Goal: Task Accomplishment & Management: Manage account settings

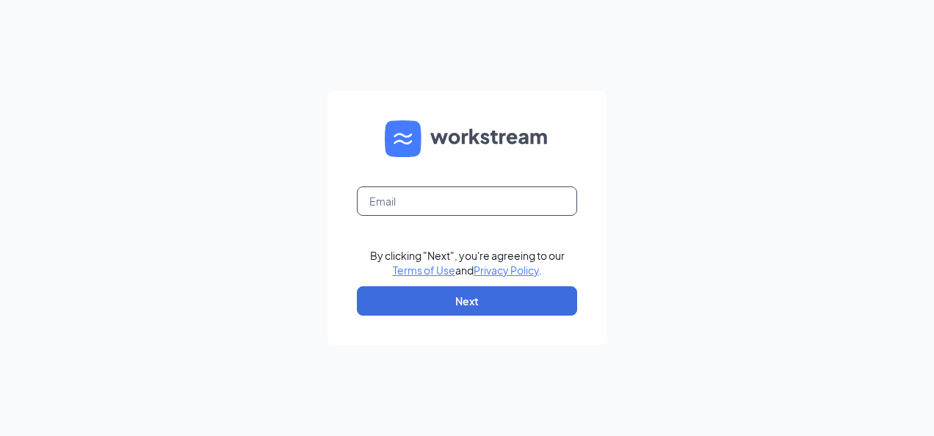
click at [447, 198] on input "text" at bounding box center [467, 201] width 220 height 29
type input "g"
click at [469, 229] on form "Email field is required By clicking "Next", you're agreeing to our Terms of Use…" at bounding box center [467, 218] width 279 height 254
click at [456, 205] on input "text" at bounding box center [467, 201] width 220 height 29
type input "Wingstop1075@gmail.com"
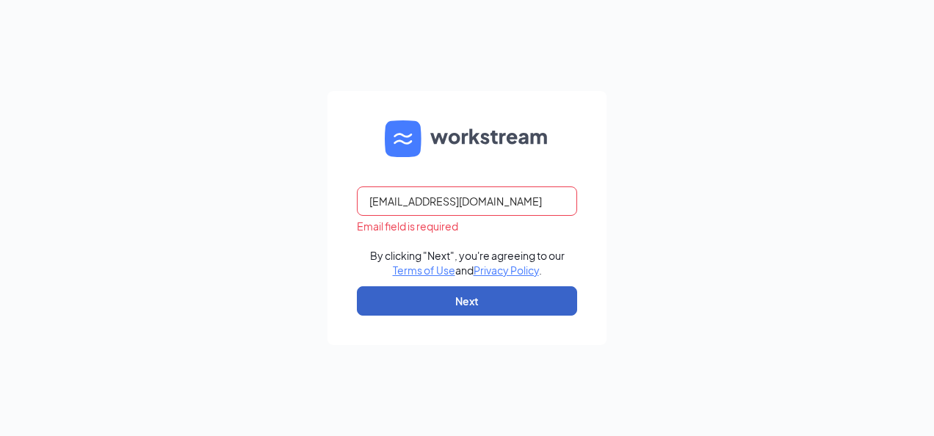
click at [441, 300] on button "Next" at bounding box center [467, 301] width 220 height 29
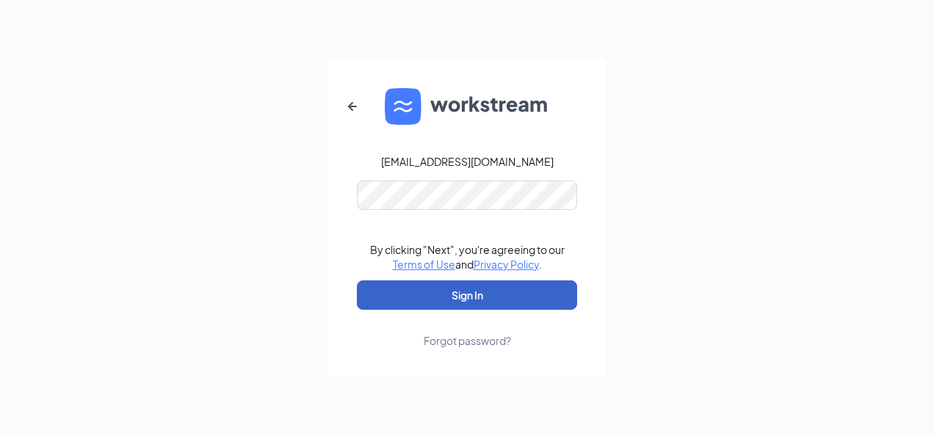
click at [406, 284] on button "Sign In" at bounding box center [467, 295] width 220 height 29
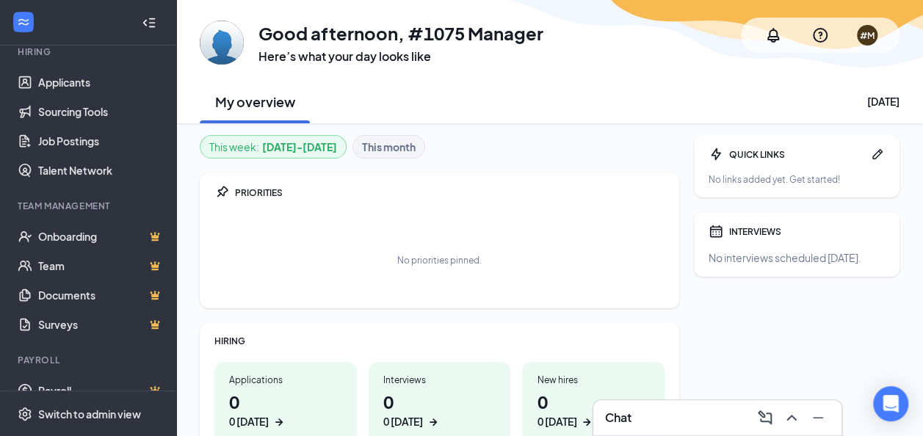
scroll to position [168, 0]
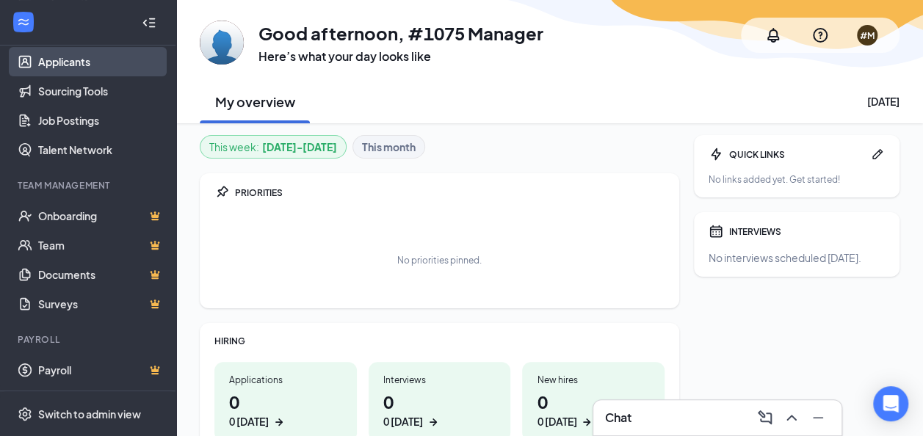
click at [98, 62] on link "Applicants" at bounding box center [101, 61] width 126 height 29
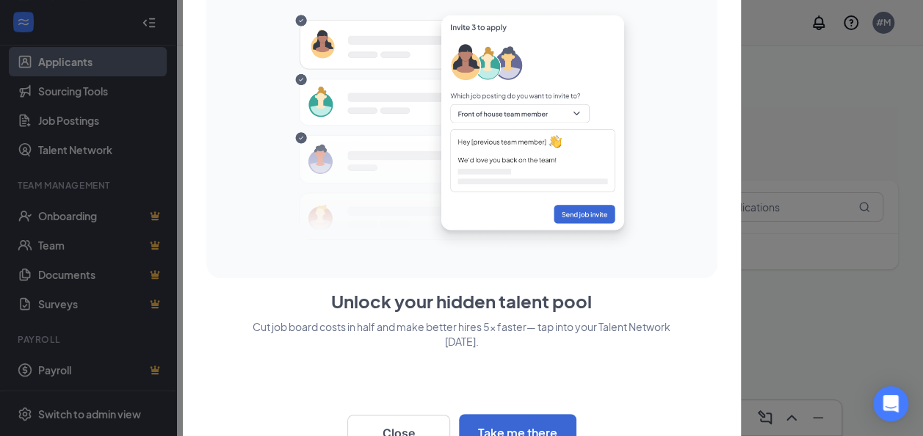
scroll to position [35, 0]
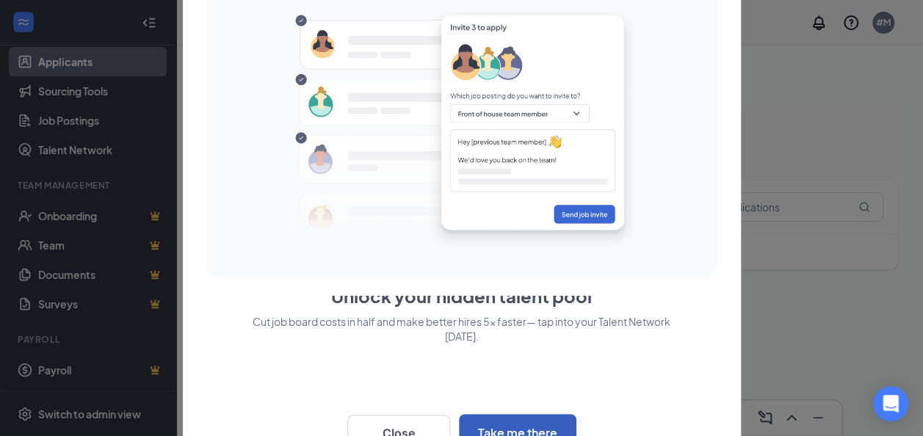
click at [544, 427] on button "Take me there" at bounding box center [518, 432] width 118 height 37
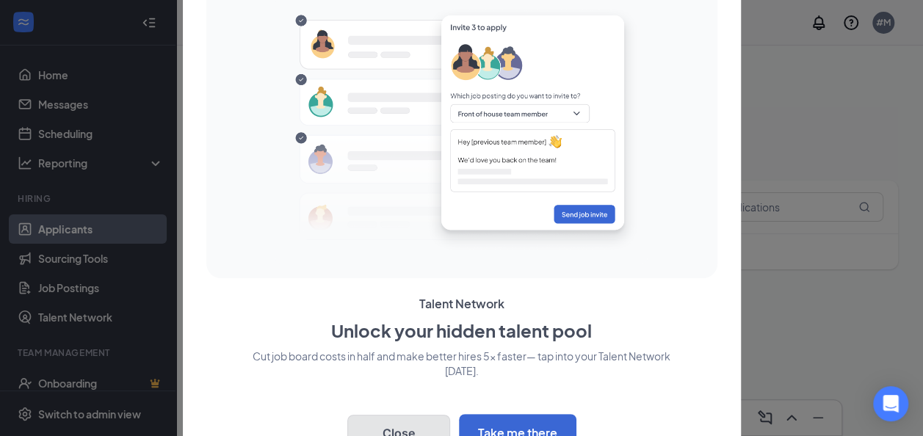
click at [392, 422] on button "Close" at bounding box center [398, 433] width 103 height 37
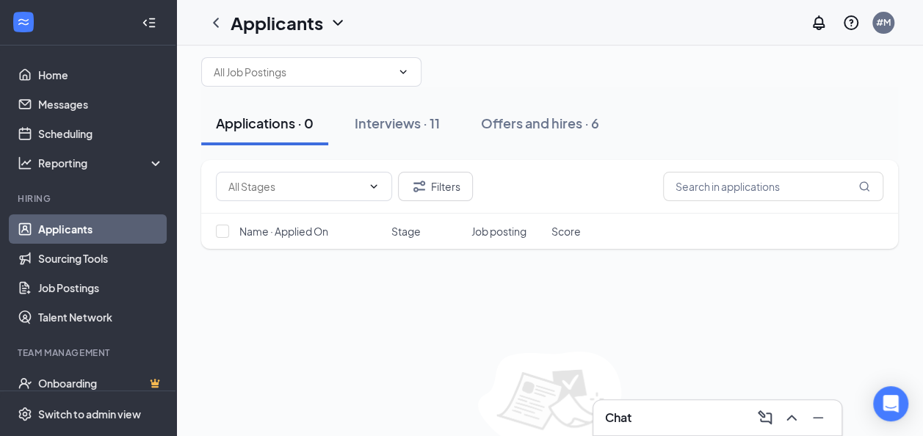
scroll to position [29, 0]
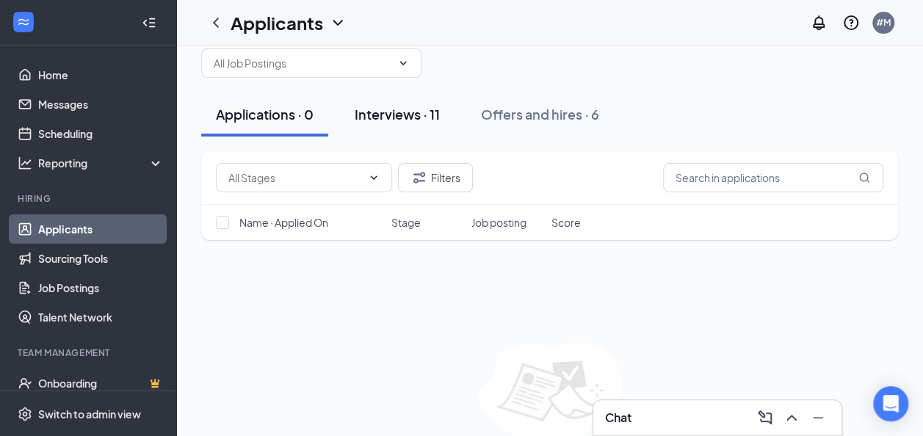
click at [411, 113] on div "Interviews · 11" at bounding box center [397, 114] width 85 height 18
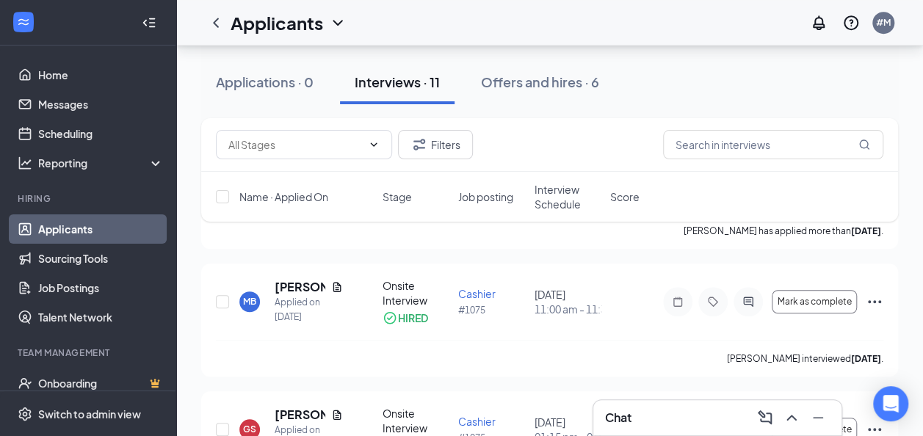
scroll to position [422, 0]
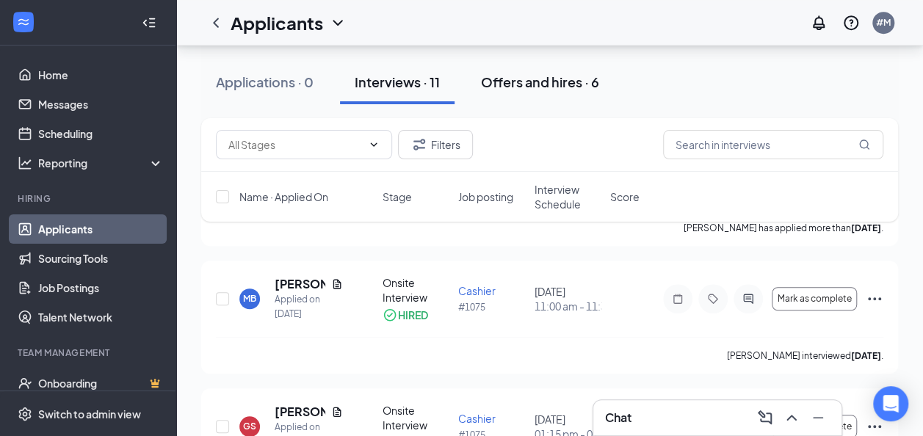
click at [547, 94] on button "Offers and hires · 6" at bounding box center [541, 82] width 148 height 44
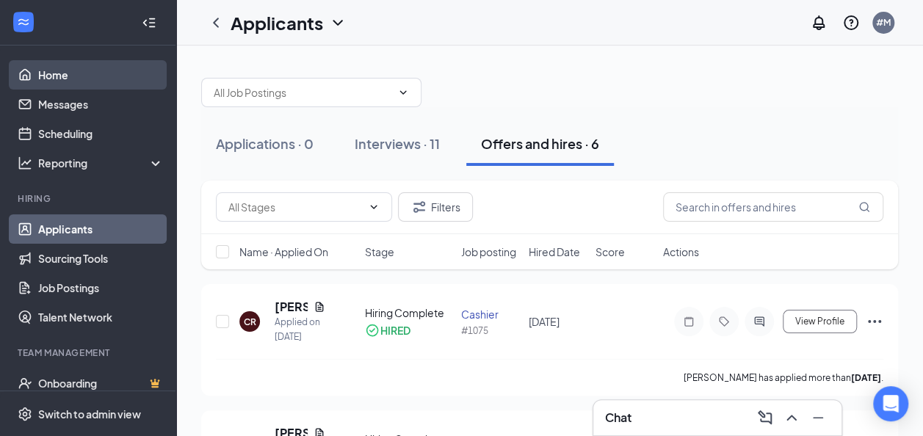
click at [60, 79] on link "Home" at bounding box center [101, 74] width 126 height 29
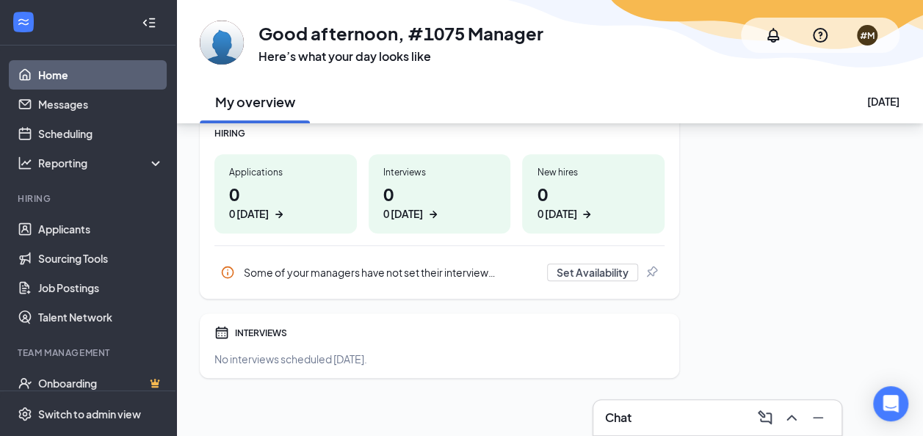
scroll to position [209, 0]
click at [264, 197] on h1 "0 0 today" at bounding box center [285, 201] width 113 height 40
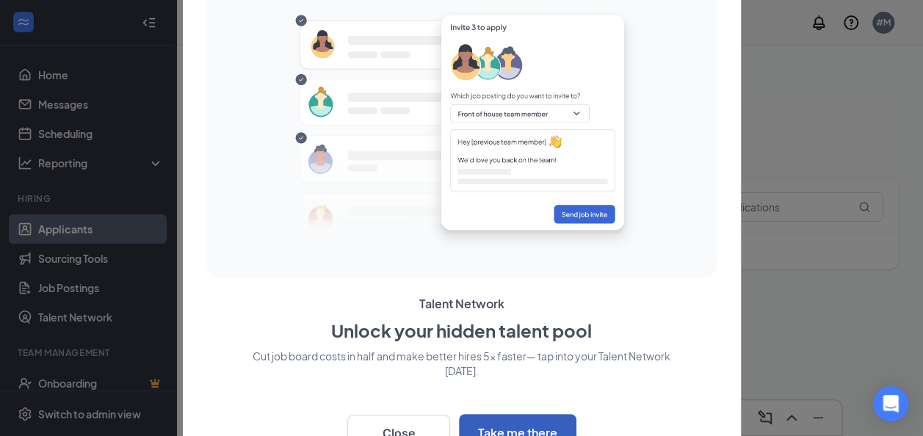
click at [499, 419] on button "Take me there" at bounding box center [518, 432] width 118 height 37
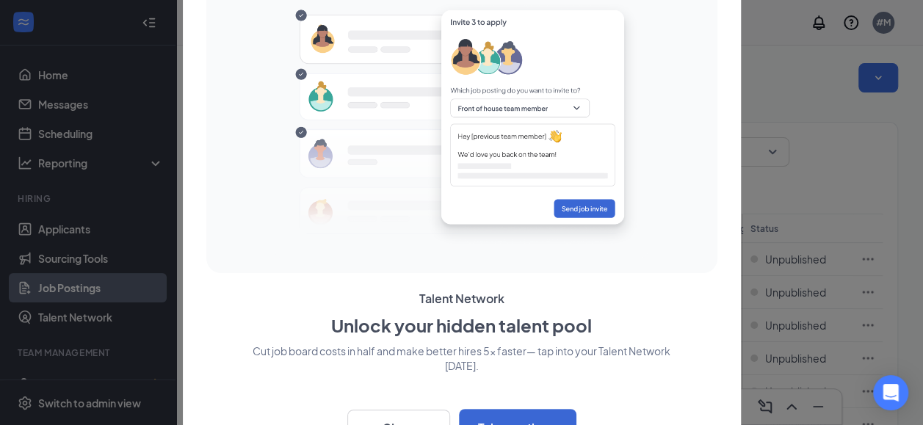
click at [838, 210] on div at bounding box center [461, 212] width 923 height 425
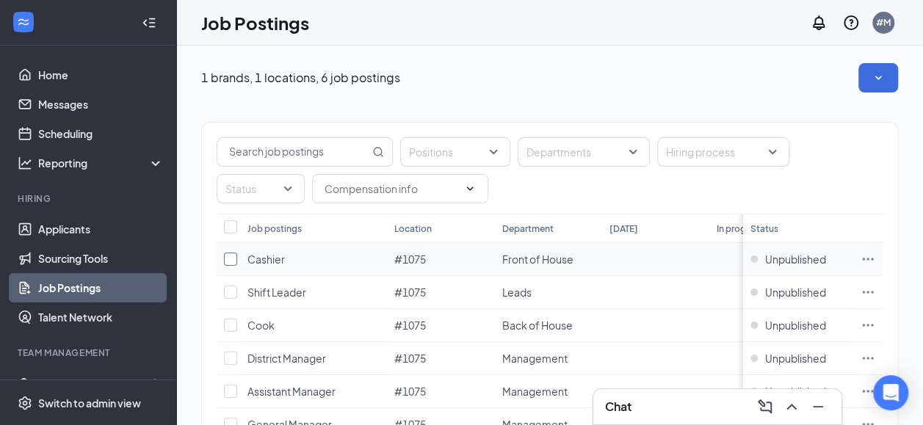
click at [234, 260] on input "checkbox" at bounding box center [230, 259] width 13 height 13
checkbox input "true"
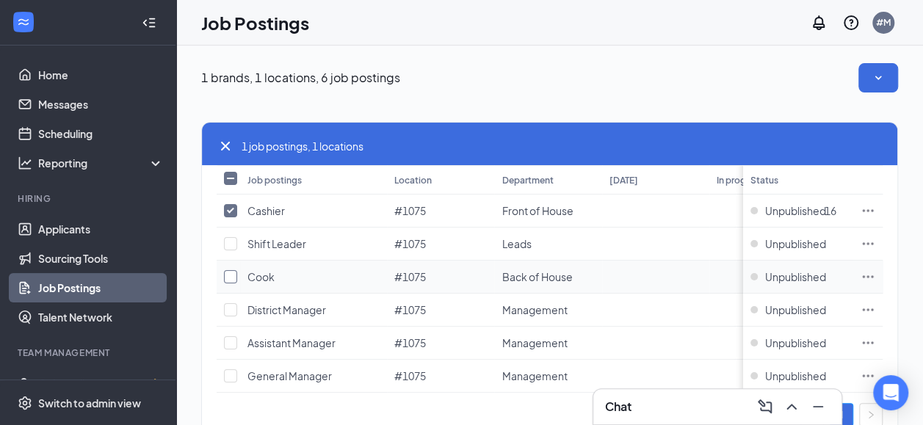
click at [231, 275] on input "checkbox" at bounding box center [230, 276] width 13 height 13
checkbox input "true"
click at [896, 395] on icon "Open Intercom Messenger" at bounding box center [891, 392] width 19 height 19
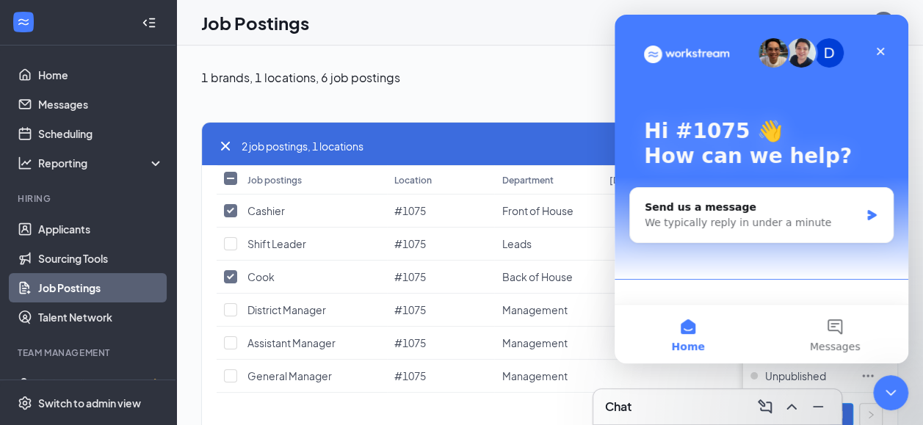
click at [688, 329] on button "Home" at bounding box center [688, 334] width 147 height 59
click at [823, 327] on button "Messages" at bounding box center [835, 334] width 147 height 59
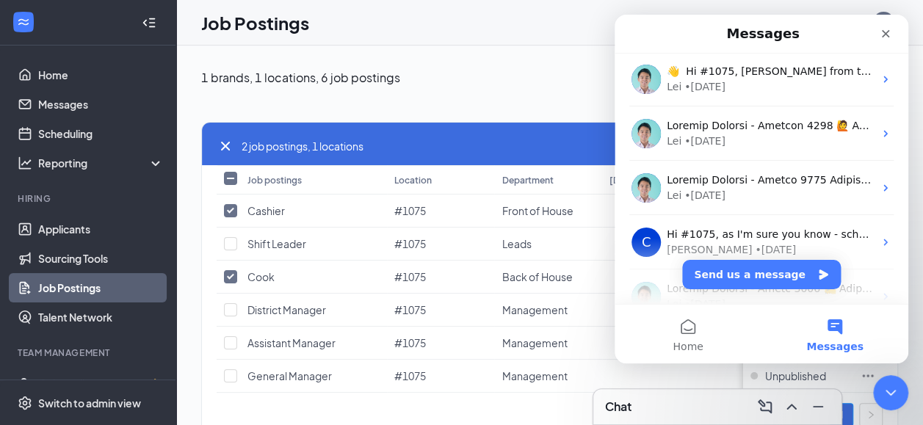
scroll to position [297, 0]
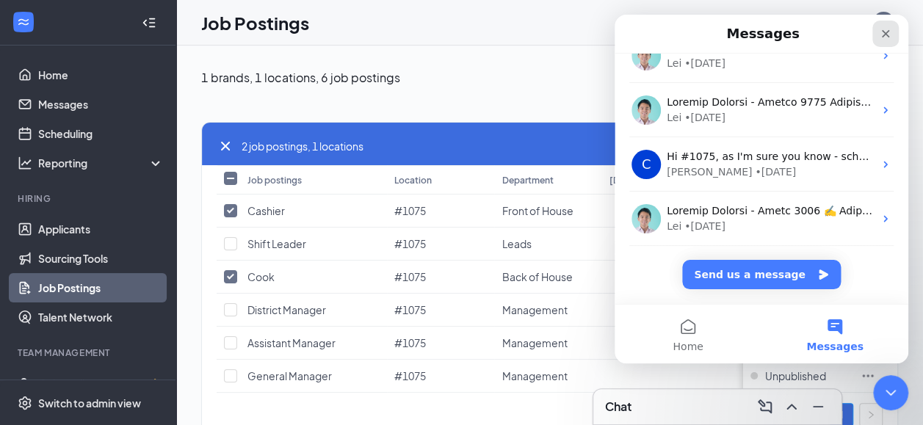
click at [881, 34] on icon "Close" at bounding box center [886, 34] width 12 height 12
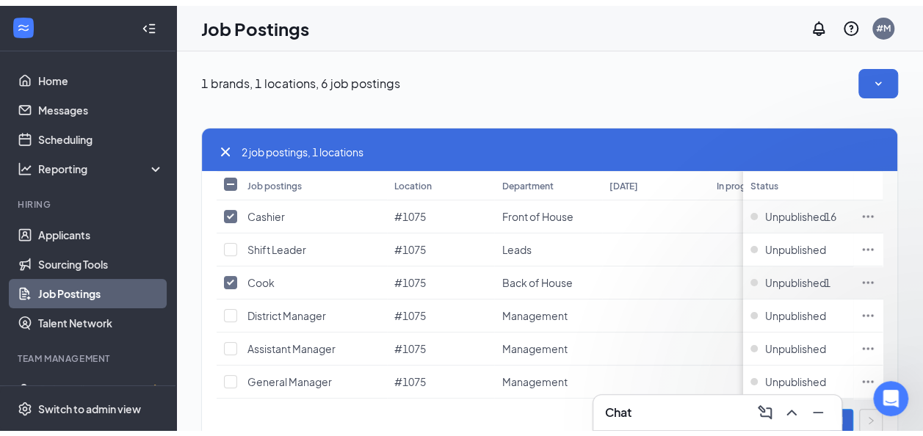
scroll to position [0, 0]
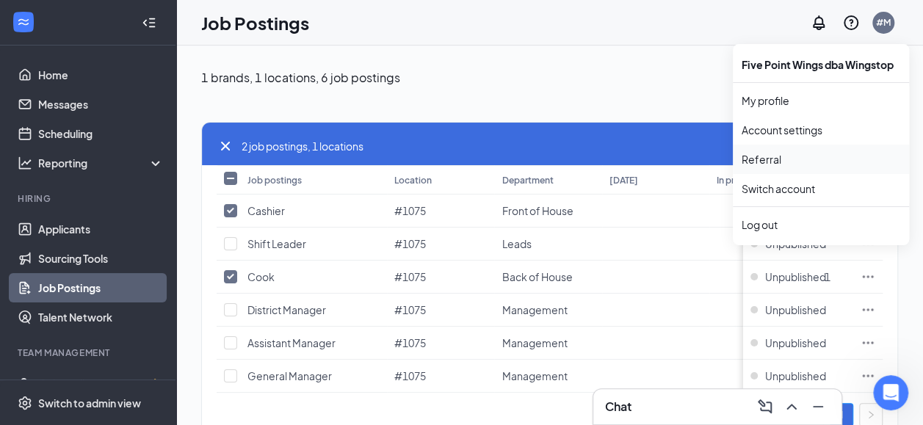
click at [757, 159] on link "Referral" at bounding box center [821, 159] width 159 height 15
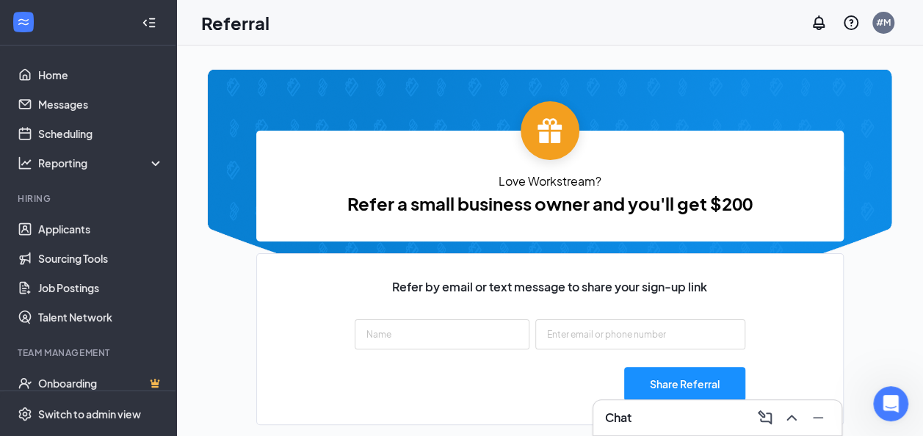
type input "https://signup.workstream.us/refer/3f928ea2"
click at [73, 237] on link "Applicants" at bounding box center [101, 229] width 126 height 29
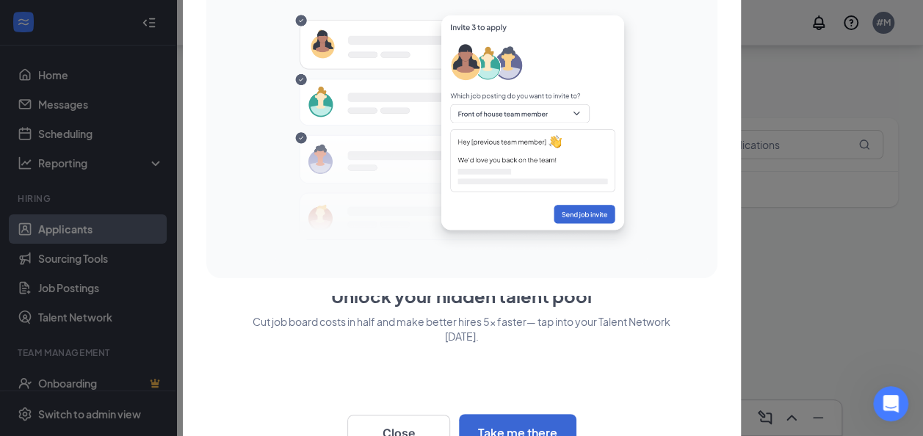
scroll to position [96, 0]
click at [711, 129] on div at bounding box center [462, 129] width 500 height 279
click at [397, 424] on button "Close" at bounding box center [398, 433] width 103 height 37
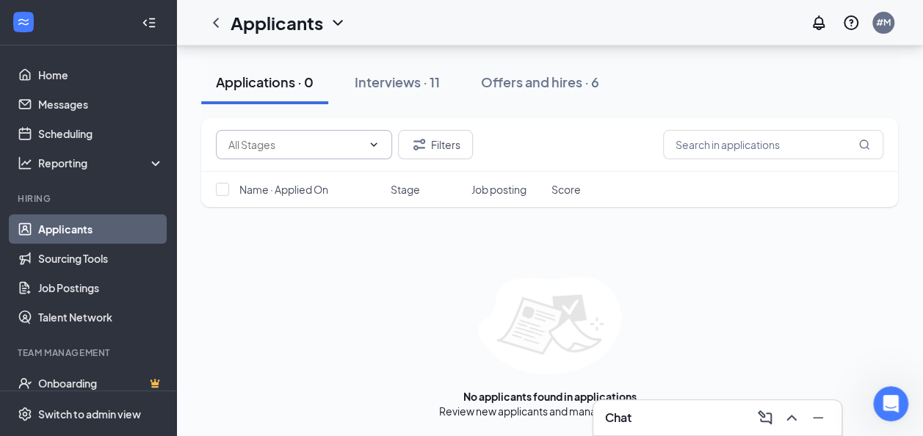
click at [379, 151] on span at bounding box center [304, 144] width 176 height 29
click at [339, 179] on div "Review (1490)" at bounding box center [304, 178] width 153 height 16
type input "Review (1490)"
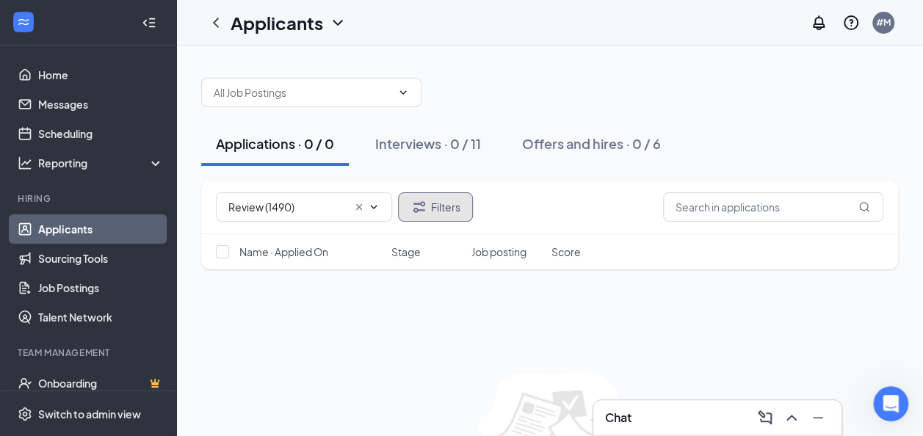
click at [419, 201] on icon "Filter" at bounding box center [420, 207] width 18 height 18
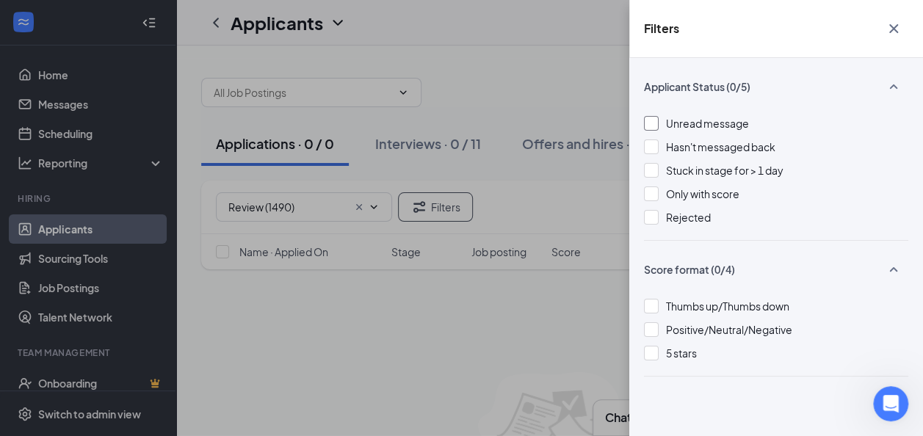
click at [658, 122] on div at bounding box center [651, 123] width 15 height 15
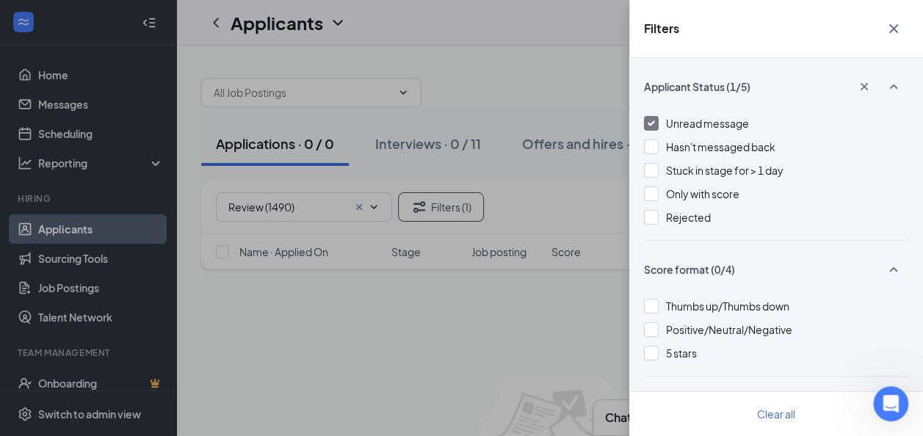
click at [893, 25] on icon "Cross" at bounding box center [894, 29] width 18 height 18
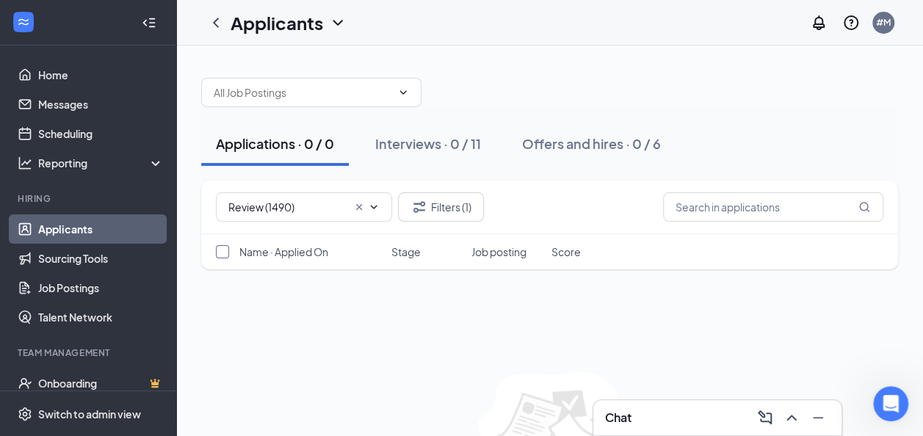
click at [228, 251] on input "checkbox" at bounding box center [222, 251] width 13 height 13
checkbox input "false"
click at [835, 206] on input "text" at bounding box center [773, 206] width 220 height 29
click at [432, 146] on div "Interviews · 0 / 11" at bounding box center [428, 143] width 106 height 18
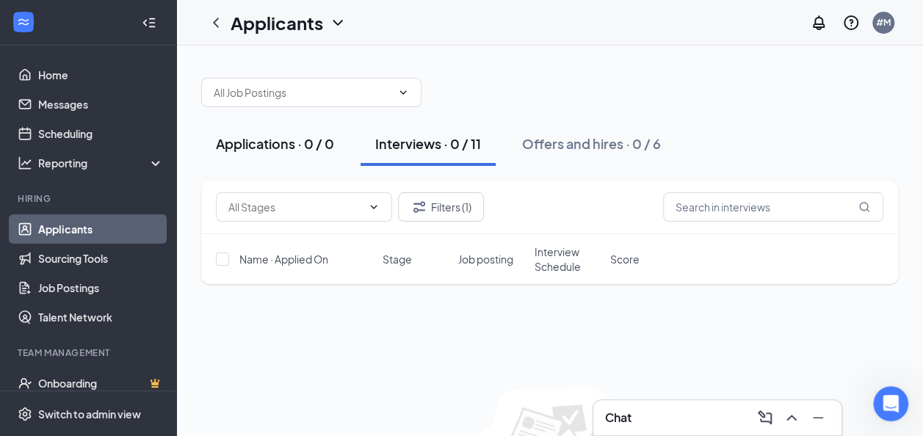
click at [278, 148] on div "Applications · 0 / 0" at bounding box center [275, 143] width 118 height 18
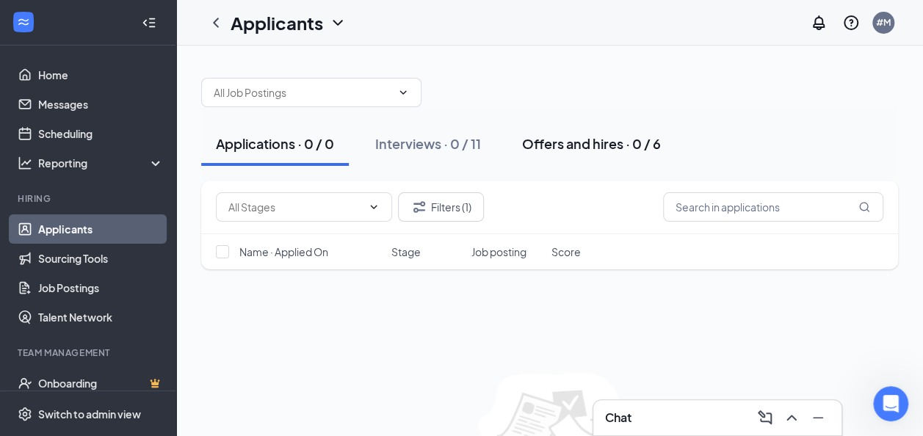
click at [561, 140] on div "Offers and hires · 0 / 6" at bounding box center [591, 143] width 139 height 18
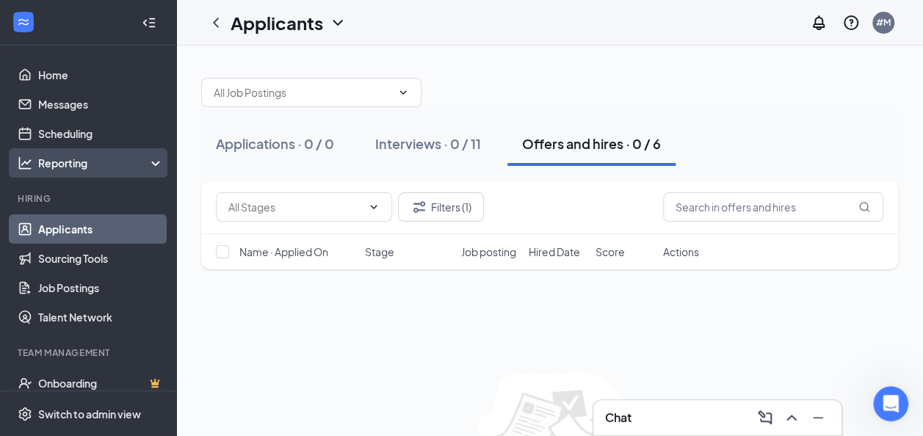
click at [145, 168] on div "Reporting" at bounding box center [101, 163] width 126 height 15
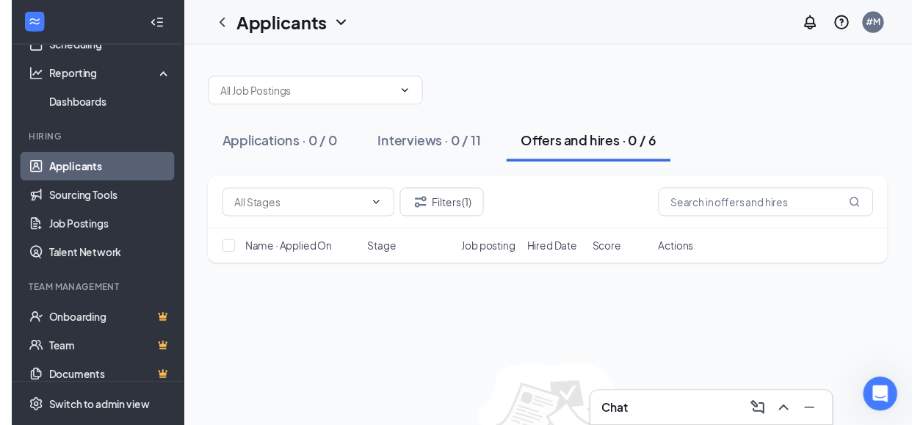
scroll to position [197, 0]
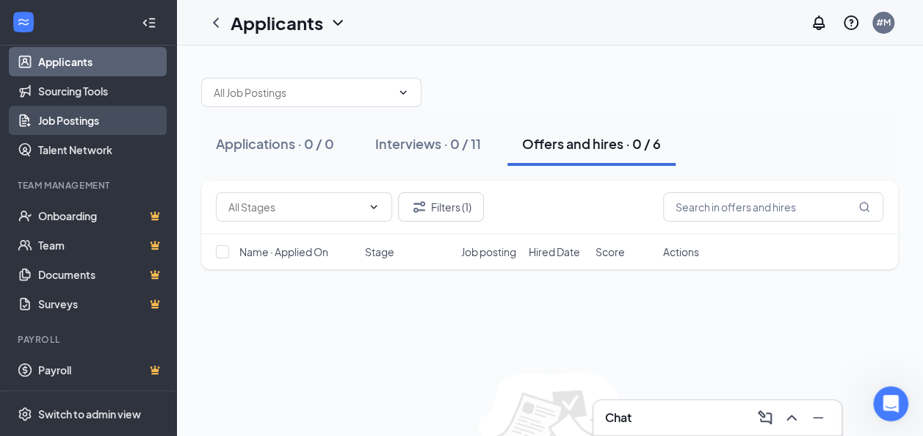
click at [65, 127] on link "Job Postings" at bounding box center [101, 120] width 126 height 29
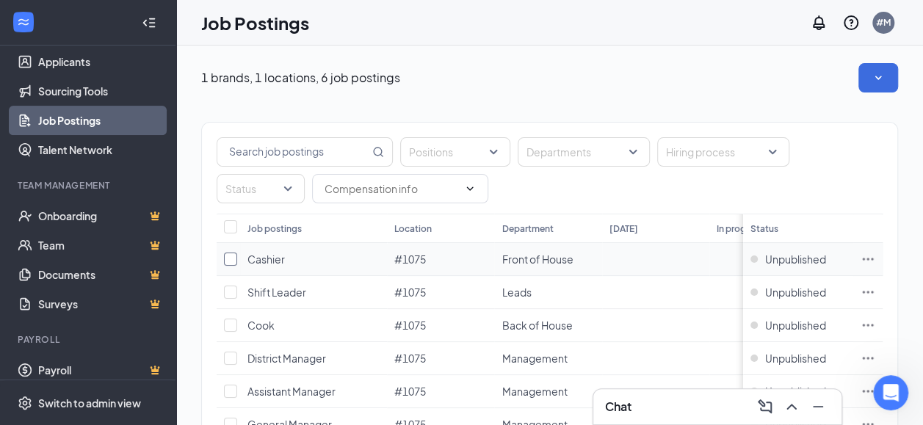
click at [235, 260] on input "checkbox" at bounding box center [230, 259] width 13 height 13
checkbox input "true"
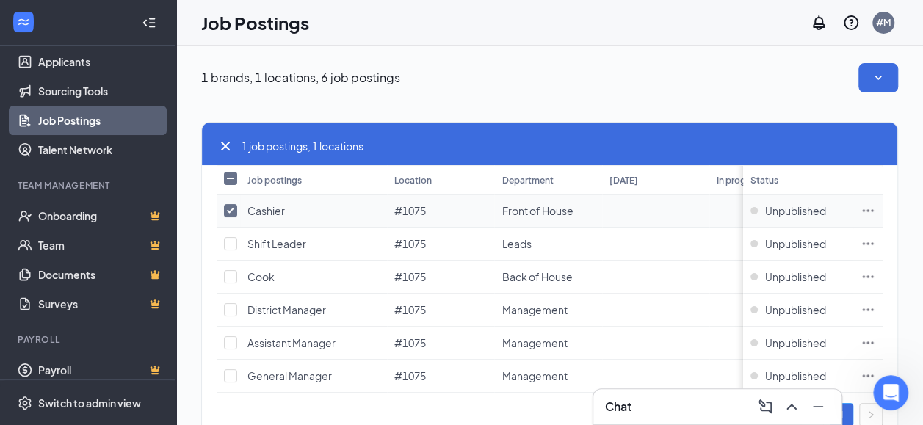
click at [874, 212] on icon "Ellipses" at bounding box center [868, 210] width 15 height 15
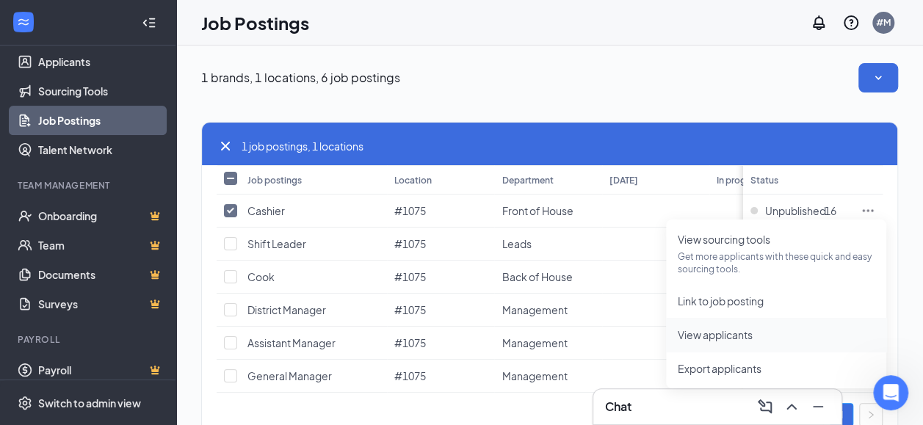
click at [716, 334] on span "View applicants" at bounding box center [715, 334] width 75 height 13
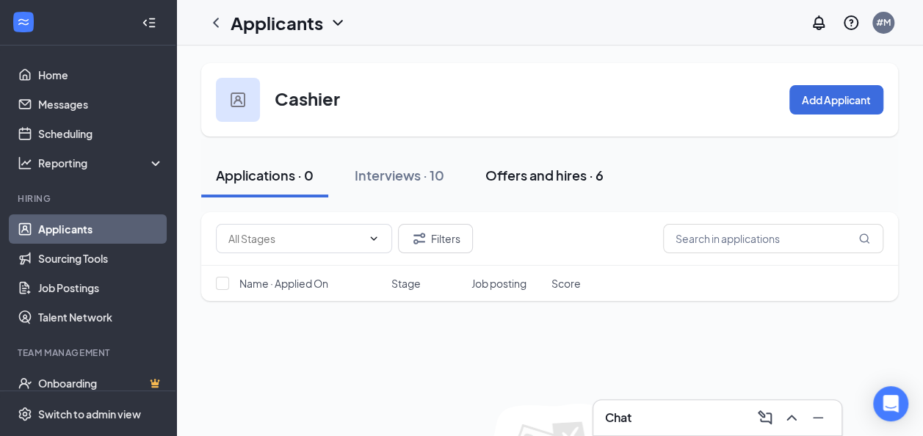
click at [563, 191] on button "Offers and hires · 6" at bounding box center [545, 176] width 148 height 44
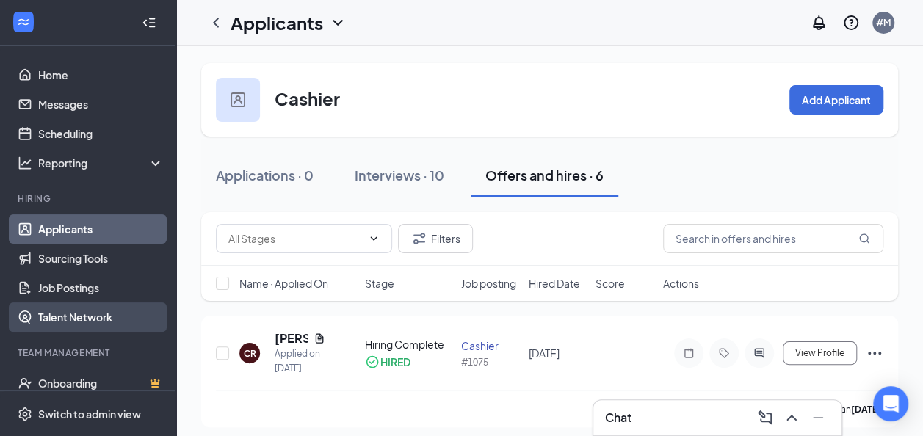
click at [78, 311] on link "Talent Network" at bounding box center [101, 317] width 126 height 29
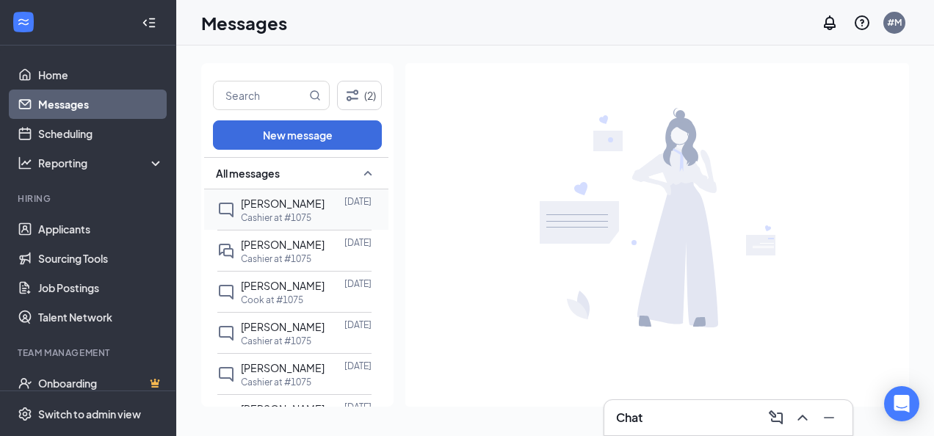
click at [269, 212] on p "Cashier at #1075" at bounding box center [276, 218] width 71 height 12
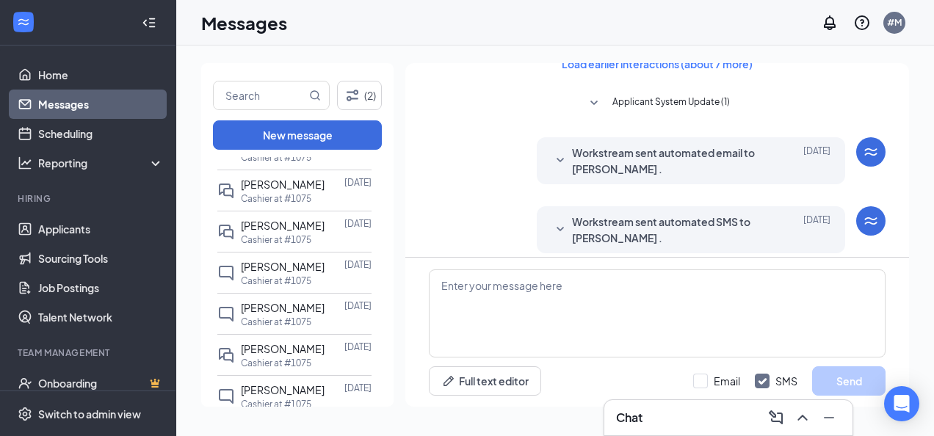
scroll to position [264, 0]
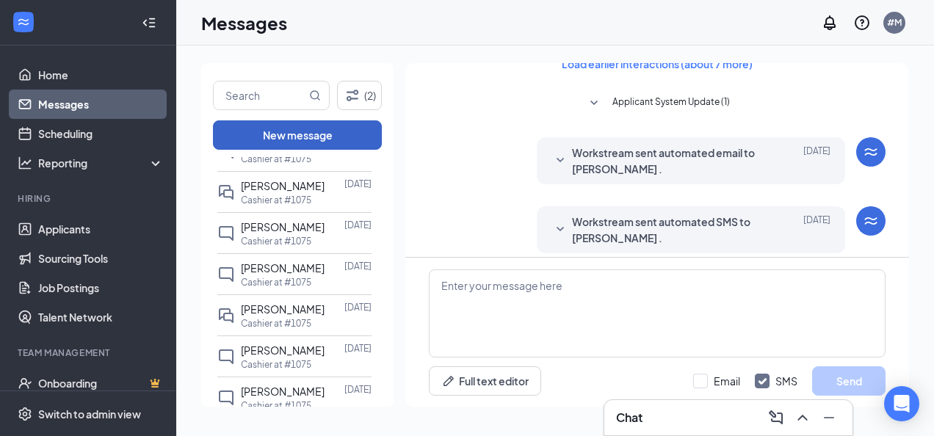
click at [285, 137] on button "New message" at bounding box center [297, 134] width 169 height 29
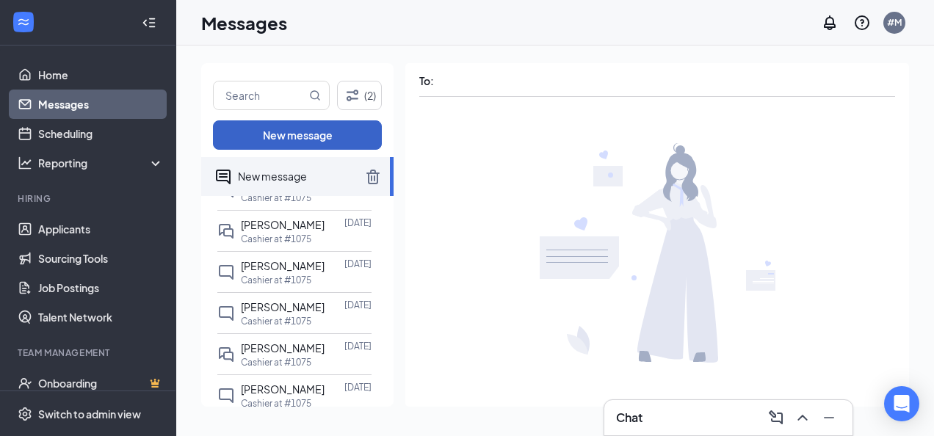
click at [278, 124] on button "New message" at bounding box center [297, 134] width 169 height 29
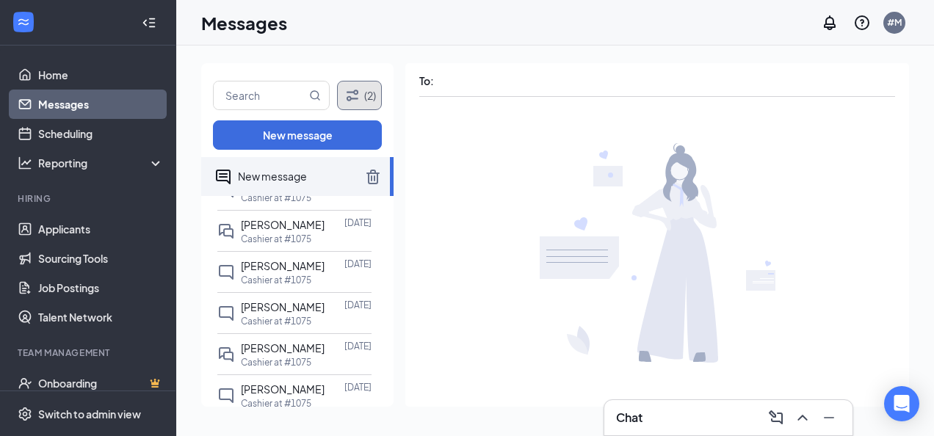
click at [369, 88] on button "(2)" at bounding box center [359, 95] width 45 height 29
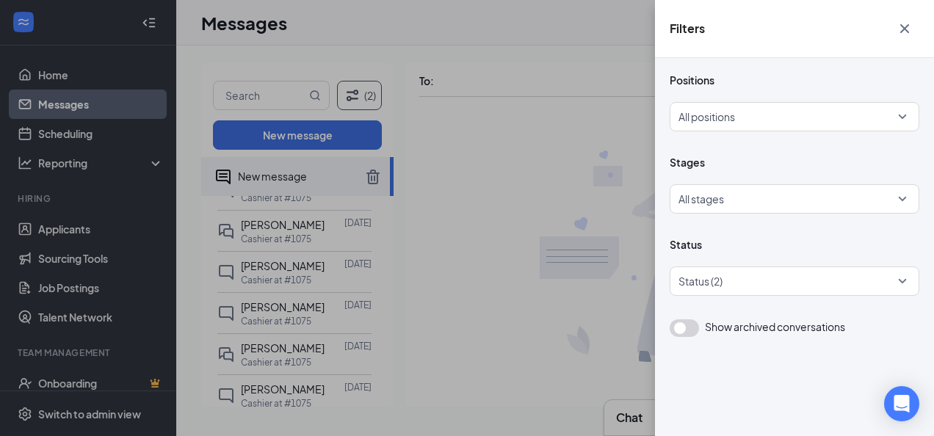
click at [898, 24] on icon "Cross" at bounding box center [905, 29] width 18 height 18
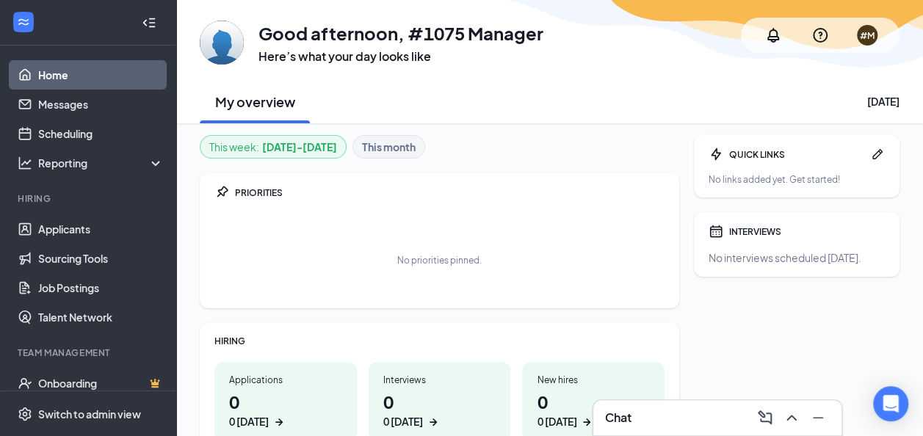
click at [149, 26] on icon "Collapse" at bounding box center [152, 23] width 6 height 10
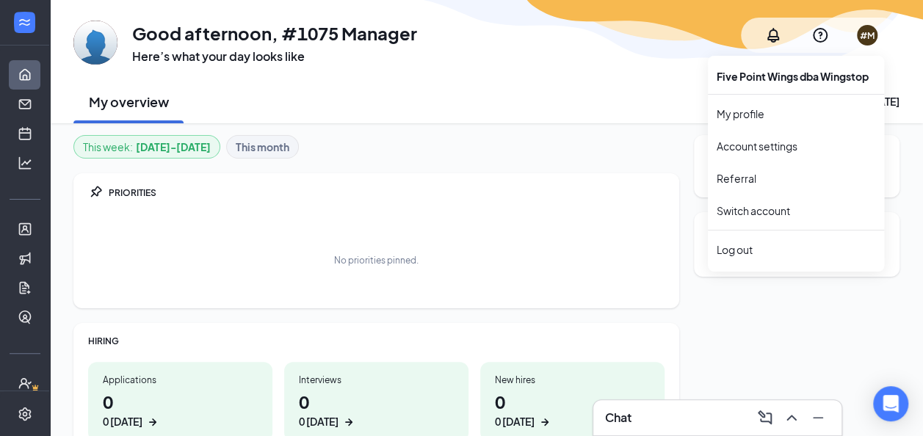
click at [865, 28] on div "#M" at bounding box center [867, 35] width 21 height 21
click at [749, 251] on div "Log out" at bounding box center [796, 249] width 159 height 15
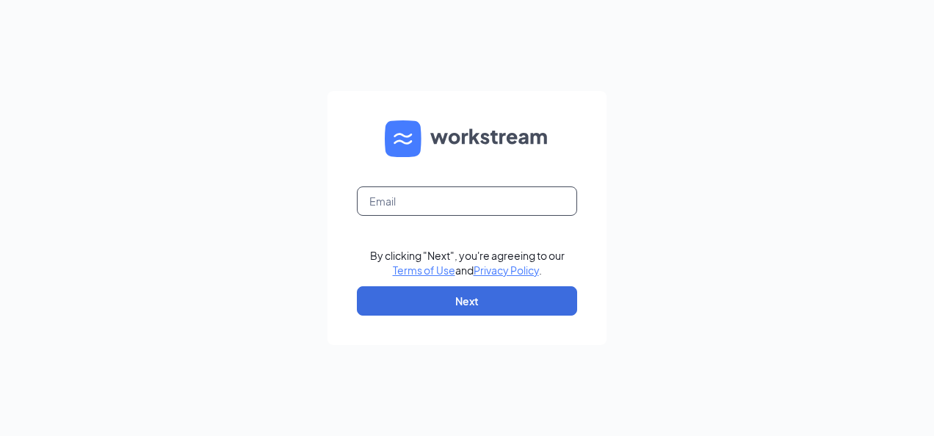
click at [475, 201] on input "text" at bounding box center [467, 201] width 220 height 29
type input "[EMAIL_ADDRESS][DOMAIN_NAME]"
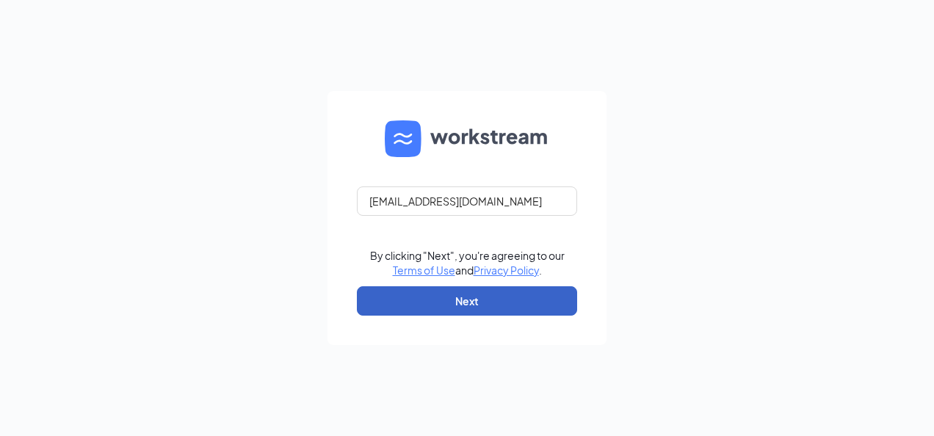
click at [442, 292] on button "Next" at bounding box center [467, 301] width 220 height 29
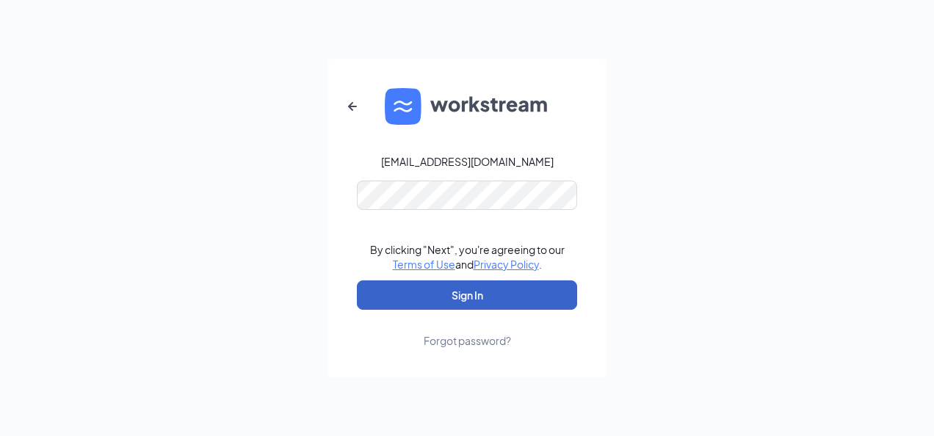
click at [419, 292] on button "Sign In" at bounding box center [467, 295] width 220 height 29
click at [442, 295] on button "Sign In" at bounding box center [467, 295] width 220 height 29
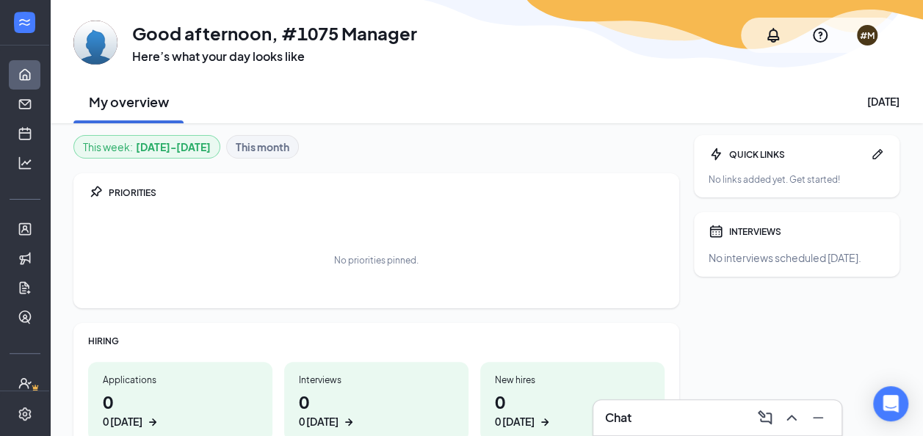
click at [143, 411] on h1 "0 0 [DATE]" at bounding box center [180, 409] width 155 height 40
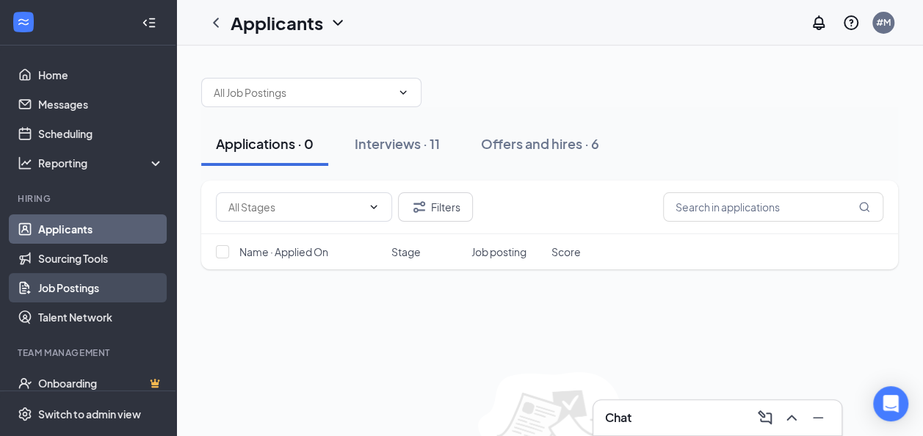
click at [83, 290] on link "Job Postings" at bounding box center [101, 287] width 126 height 29
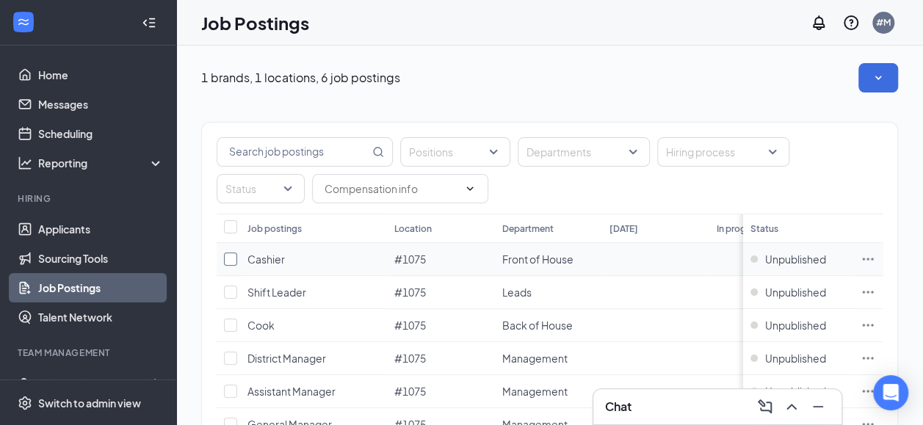
click at [233, 260] on input "checkbox" at bounding box center [230, 259] width 13 height 13
checkbox input "true"
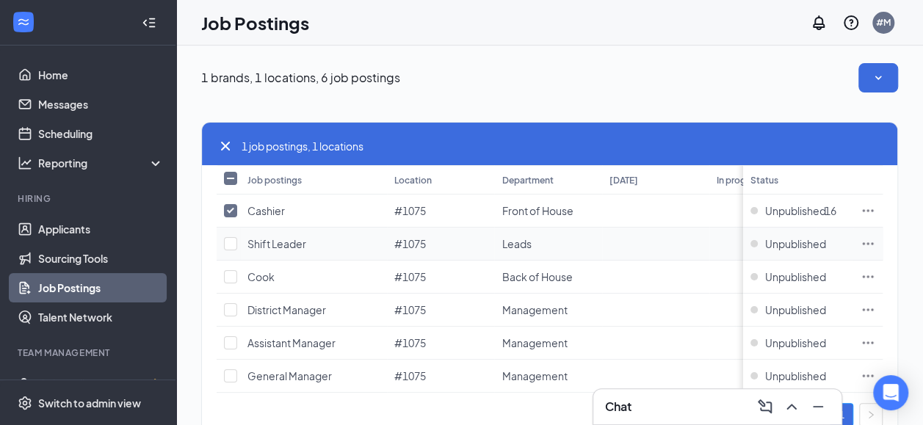
click at [238, 247] on td at bounding box center [229, 244] width 24 height 33
click at [235, 275] on input "checkbox" at bounding box center [230, 276] width 13 height 13
checkbox input "true"
click at [765, 210] on div "Unpublished" at bounding box center [799, 210] width 96 height 15
click at [773, 280] on div "Unpublished" at bounding box center [799, 277] width 96 height 15
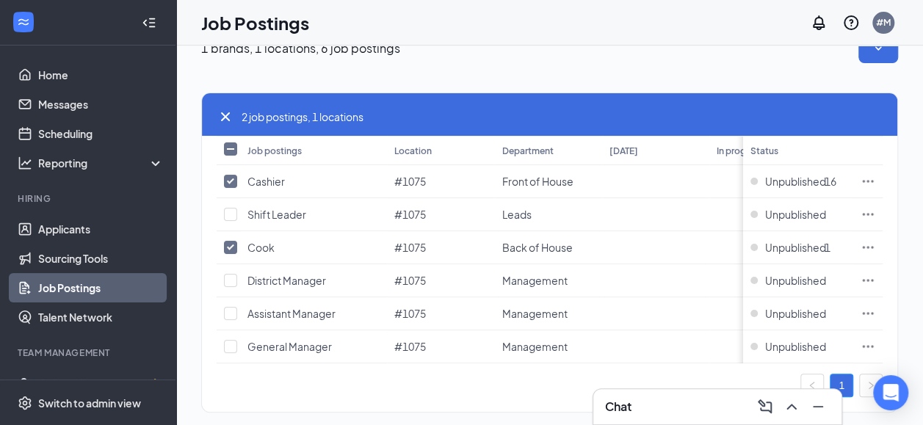
scroll to position [58, 0]
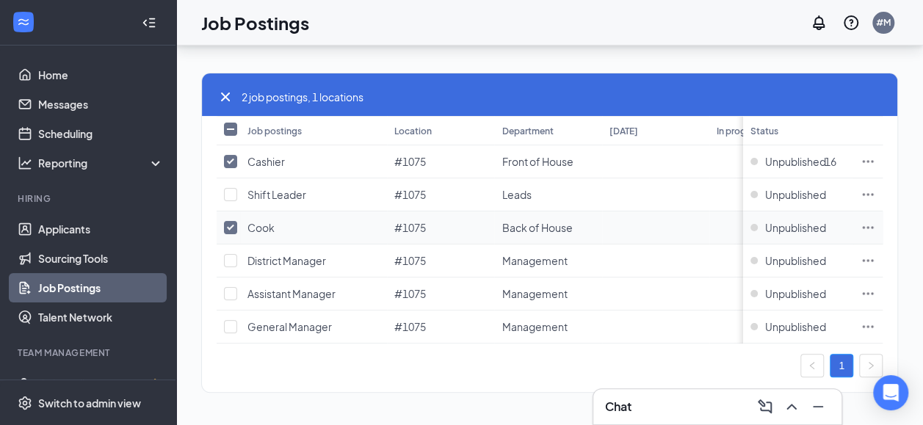
click at [876, 220] on icon "Ellipses" at bounding box center [868, 227] width 15 height 15
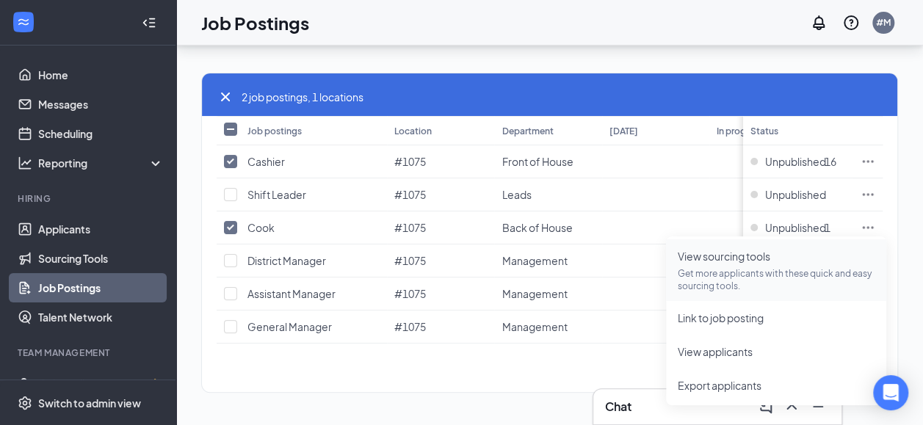
click at [723, 250] on span "View sourcing tools" at bounding box center [724, 256] width 93 height 13
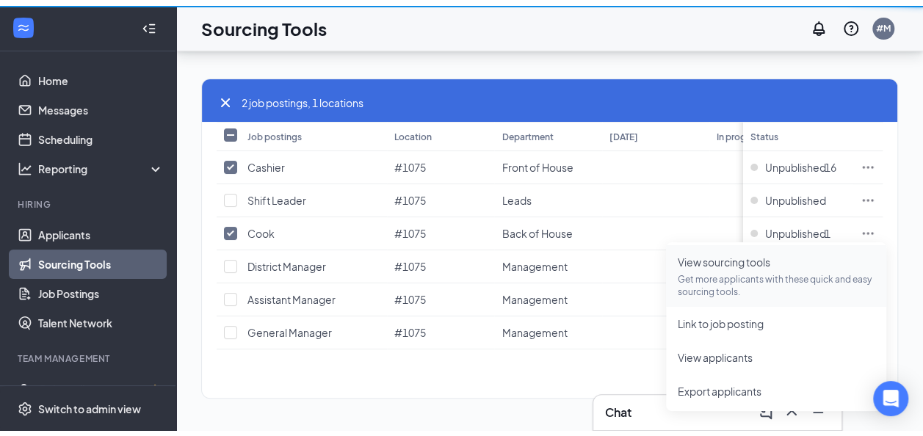
scroll to position [21, 0]
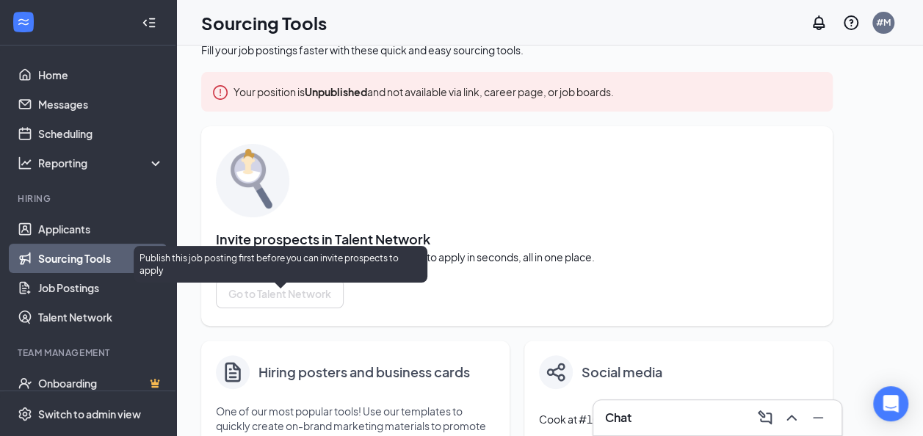
click at [291, 300] on div at bounding box center [280, 293] width 128 height 29
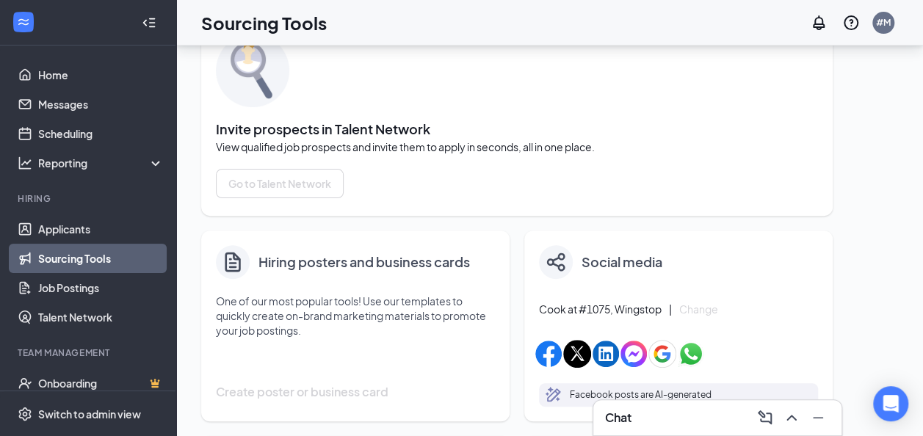
scroll to position [119, 0]
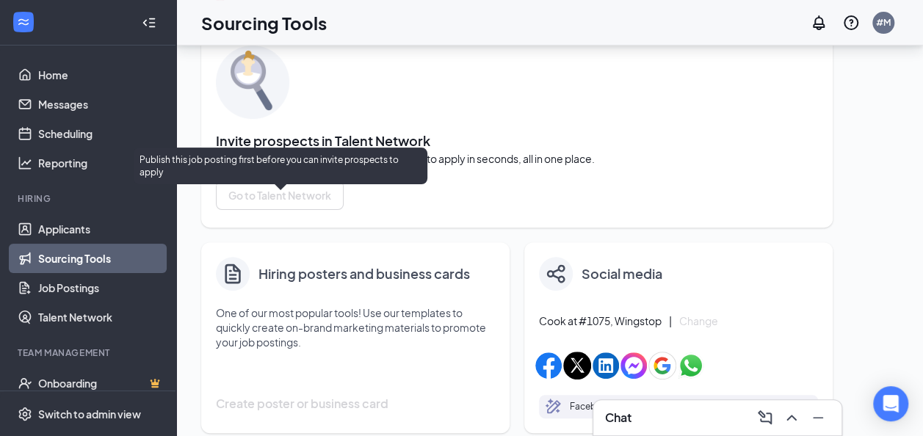
click at [251, 195] on div at bounding box center [280, 195] width 128 height 29
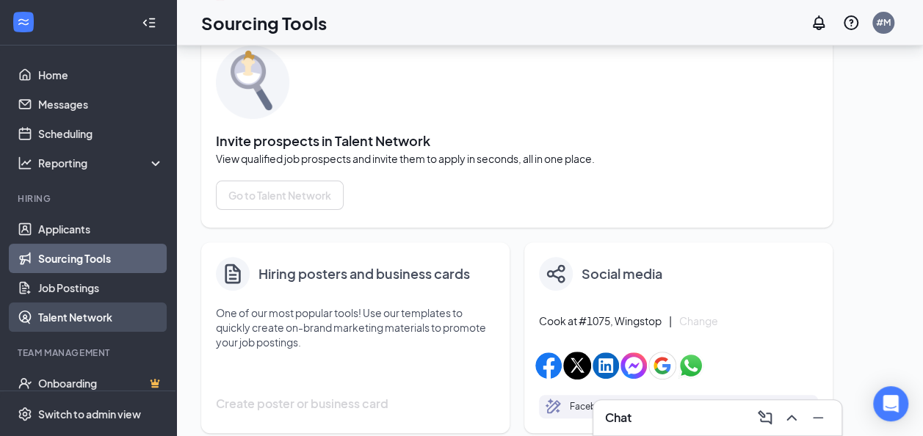
click at [59, 324] on link "Talent Network" at bounding box center [101, 317] width 126 height 29
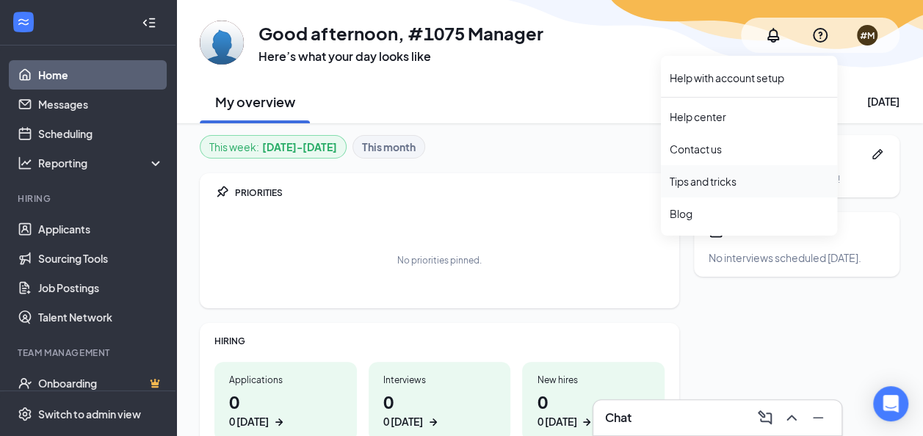
click at [710, 182] on link "Tips and tricks" at bounding box center [749, 181] width 159 height 15
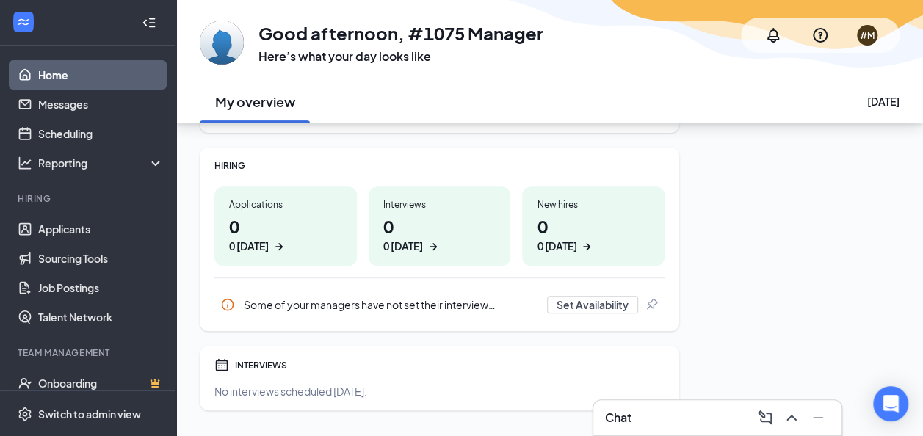
scroll to position [176, 0]
